Goal: Task Accomplishment & Management: Manage account settings

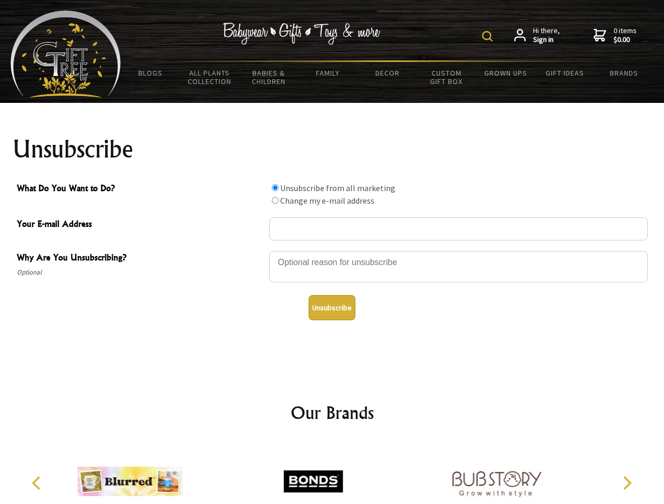
click at [489, 36] on img at bounding box center [487, 36] width 11 height 11
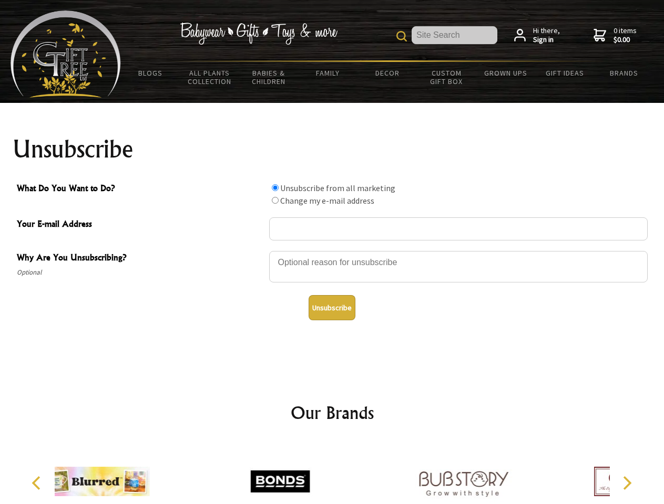
click at [332, 251] on div at bounding box center [458, 268] width 378 height 37
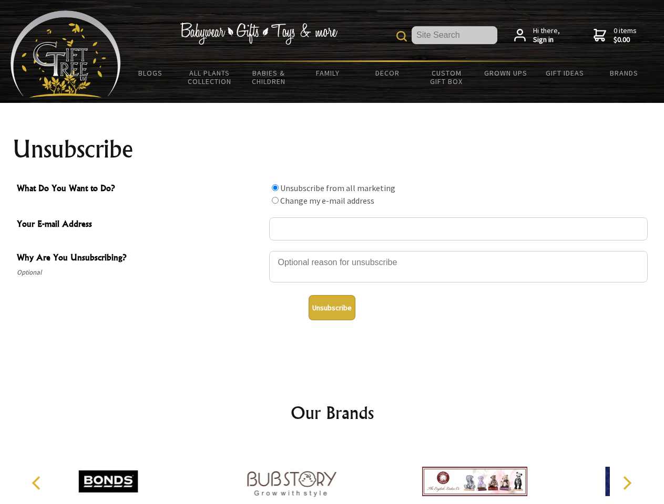
click at [275, 188] on input "What Do You Want to Do?" at bounding box center [275, 187] width 7 height 7
click at [275, 200] on input "What Do You Want to Do?" at bounding box center [275, 200] width 7 height 7
radio input "true"
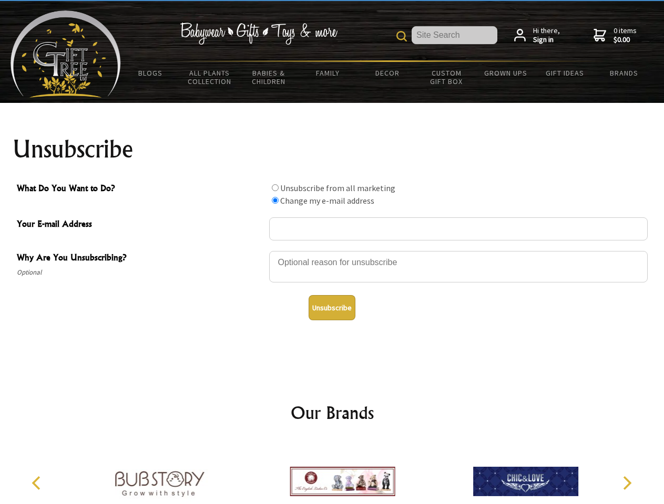
click at [332, 308] on button "Unsubscribe" at bounding box center [331, 307] width 47 height 25
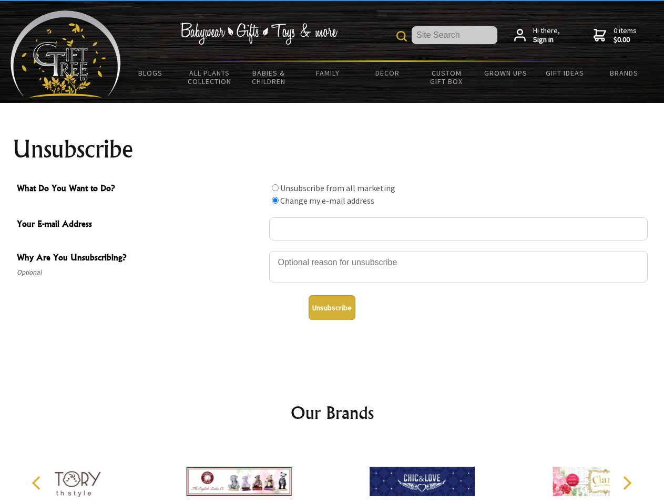
click at [332, 473] on div at bounding box center [421, 483] width 183 height 82
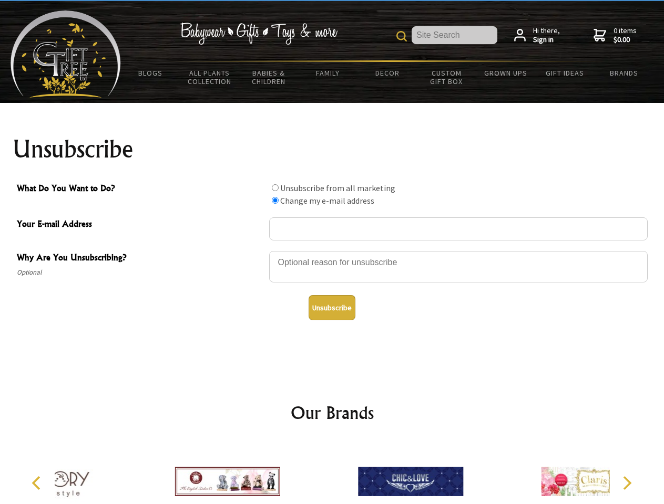
click at [38, 483] on icon "Previous" at bounding box center [37, 484] width 14 height 14
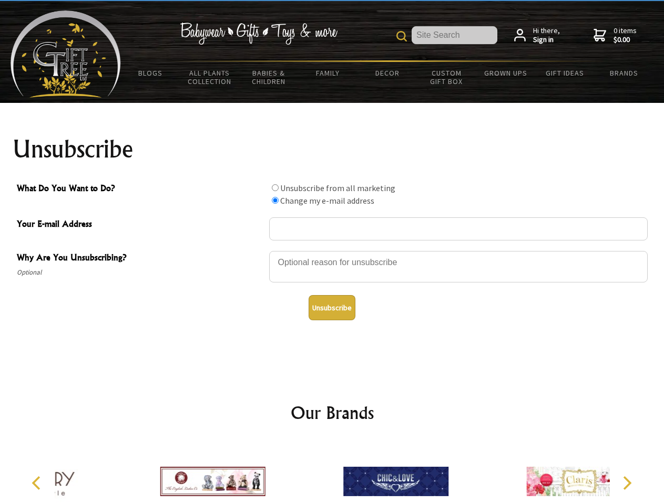
click at [626, 483] on icon "Next" at bounding box center [626, 484] width 14 height 14
